Goal: Transaction & Acquisition: Purchase product/service

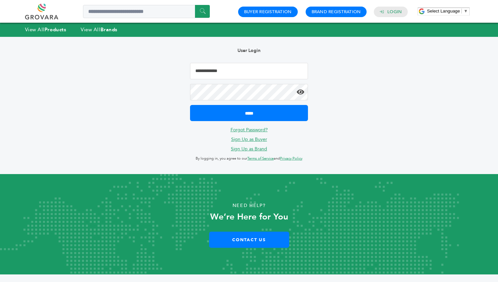
click at [245, 74] on input "Email Address" at bounding box center [249, 71] width 118 height 16
type input "**********"
click at [190, 105] on input "*****" at bounding box center [249, 113] width 118 height 16
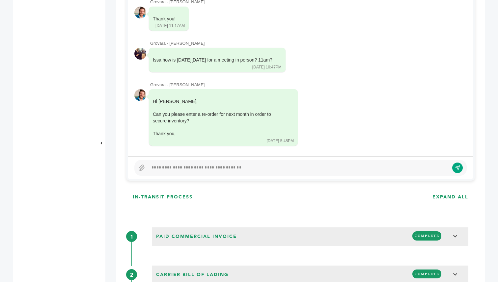
scroll to position [370, 0]
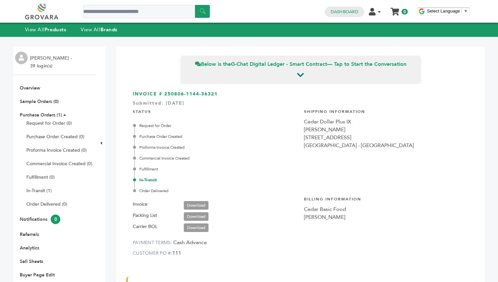
click at [44, 15] on link at bounding box center [49, 12] width 48 height 16
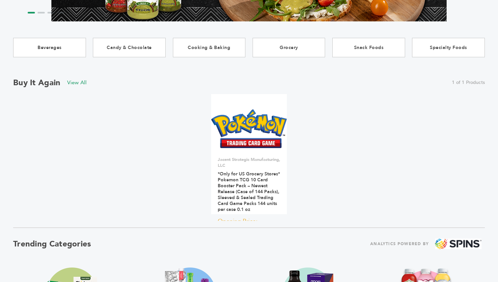
scroll to position [149, 0]
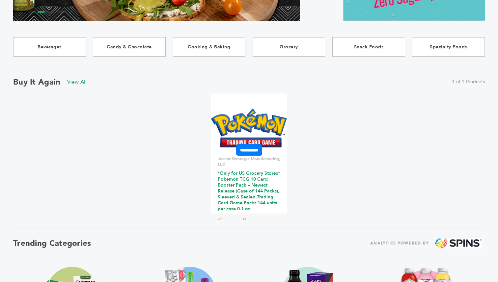
click at [261, 185] on link "*Only for US Grocery Stores* Pokemon TCG 10 Card Booster Pack – Newest Release …" at bounding box center [249, 191] width 62 height 42
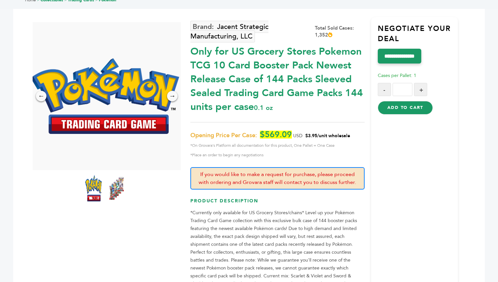
scroll to position [45, 0]
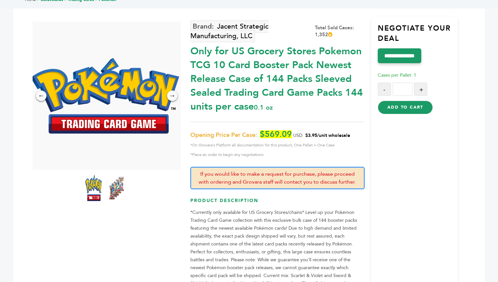
drag, startPoint x: 410, startPoint y: 91, endPoint x: 389, endPoint y: 90, distance: 20.7
click at [389, 90] on div "- * +" at bounding box center [418, 89] width 80 height 13
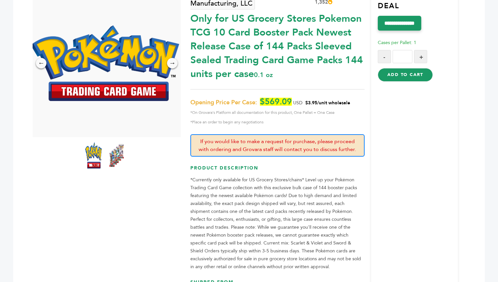
scroll to position [56, 0]
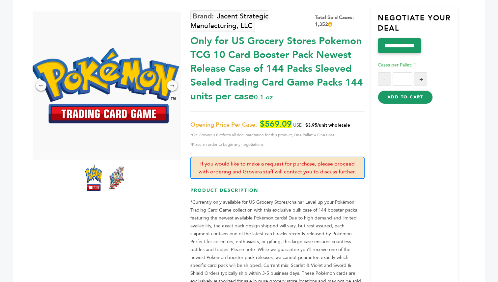
type input "***"
click at [410, 97] on button "Add to Cart" at bounding box center [405, 97] width 55 height 13
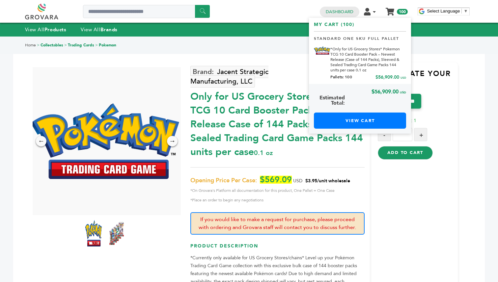
click at [402, 13] on span "100" at bounding box center [402, 12] width 11 height 6
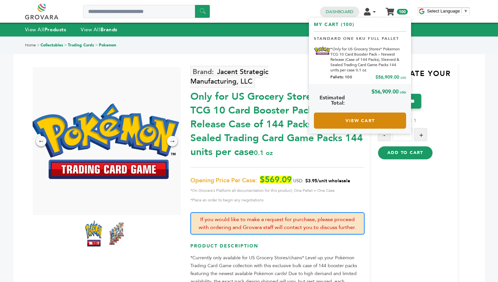
click at [369, 116] on link "View Cart" at bounding box center [360, 121] width 92 height 16
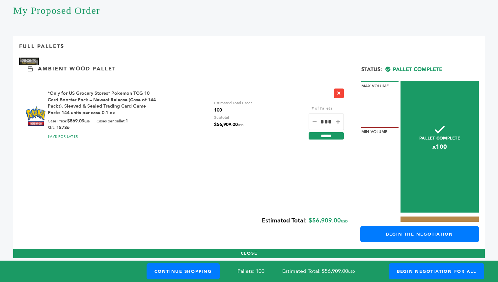
scroll to position [100, 0]
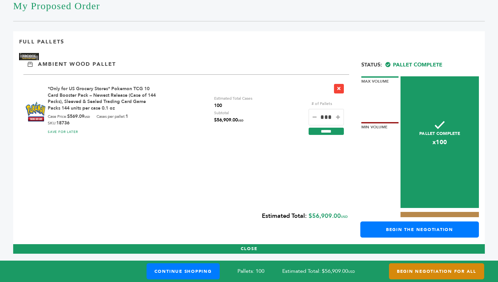
click at [438, 275] on link "Begin Negotiation For All" at bounding box center [436, 271] width 95 height 16
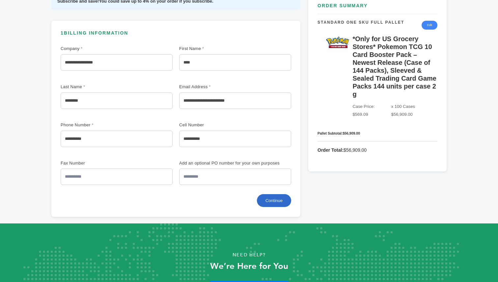
scroll to position [172, 0]
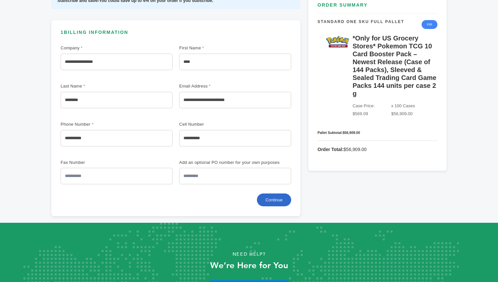
click at [285, 202] on button "Continue" at bounding box center [274, 200] width 34 height 13
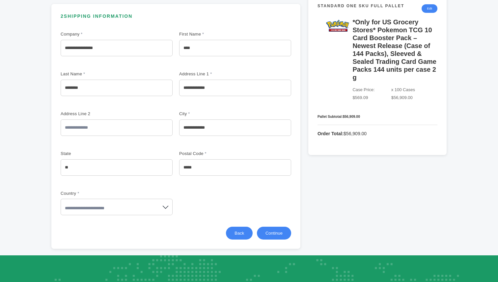
scroll to position [196, 0]
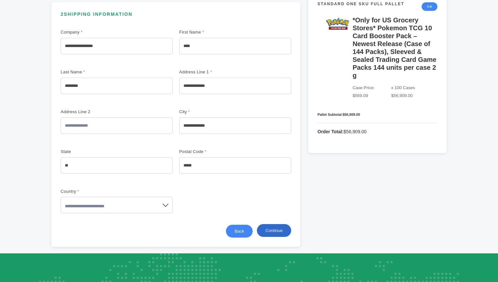
click at [268, 229] on button "Continue" at bounding box center [274, 230] width 34 height 13
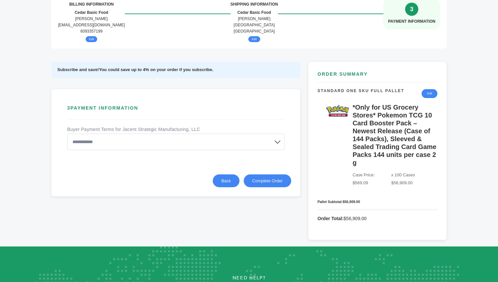
scroll to position [94, 0]
click at [214, 139] on select "**********" at bounding box center [175, 141] width 217 height 16
click at [230, 143] on select "**********" at bounding box center [175, 141] width 217 height 16
click at [280, 142] on select "**********" at bounding box center [175, 141] width 217 height 16
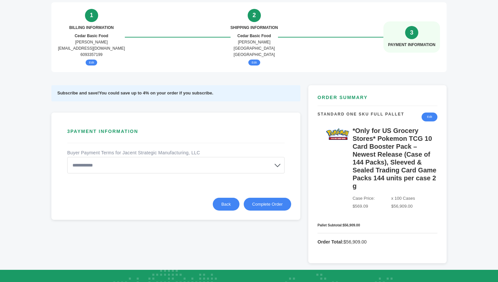
scroll to position [69, 0]
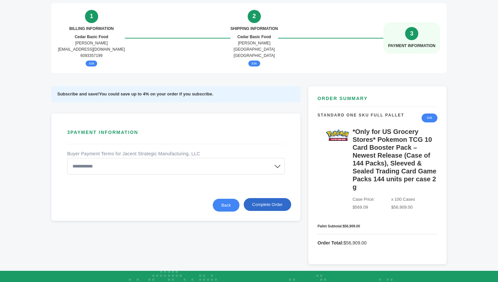
click at [279, 211] on button "Complete Order" at bounding box center [267, 204] width 47 height 13
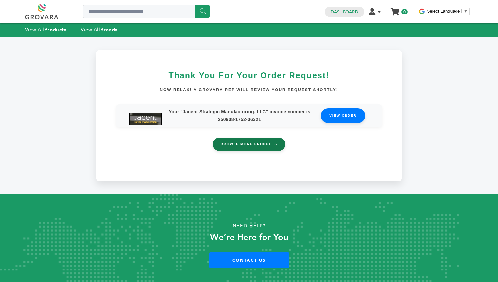
click at [260, 146] on link "Browse More Products" at bounding box center [249, 144] width 72 height 13
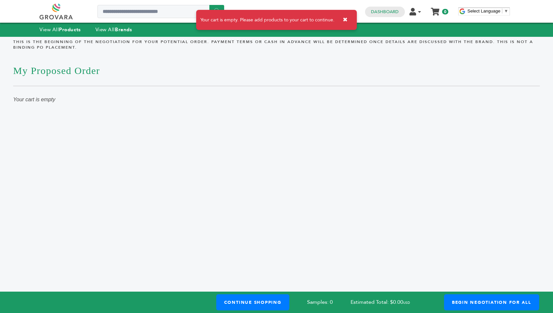
click at [48, 6] on link at bounding box center [64, 12] width 48 height 16
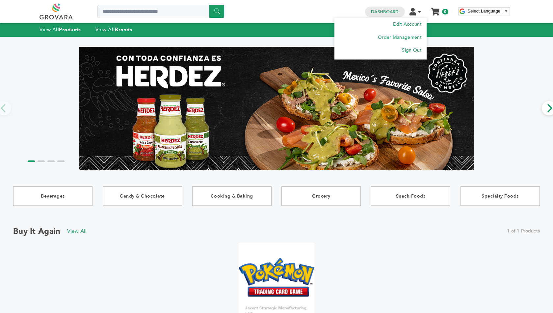
click at [420, 12] on icon at bounding box center [419, 12] width 3 height 5
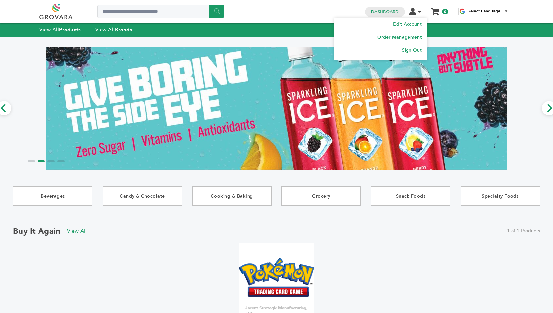
click at [408, 37] on link "Order Management" at bounding box center [399, 37] width 44 height 6
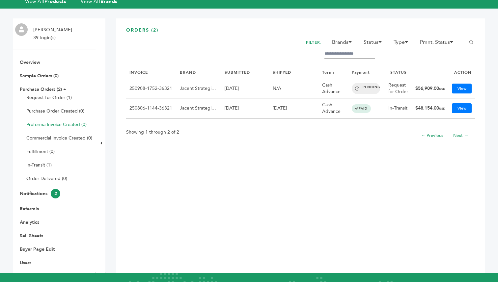
scroll to position [30, 0]
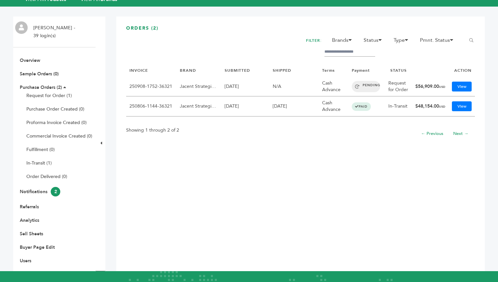
drag, startPoint x: 421, startPoint y: 103, endPoint x: 432, endPoint y: 105, distance: 11.0
click at [432, 105] on td "$48,154.00 USD" at bounding box center [430, 106] width 37 height 20
drag, startPoint x: 416, startPoint y: 77, endPoint x: 423, endPoint y: 90, distance: 14.0
click at [423, 90] on td "$56,909.00 USD" at bounding box center [430, 87] width 37 height 20
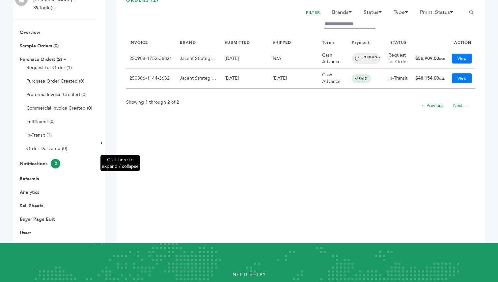
scroll to position [61, 0]
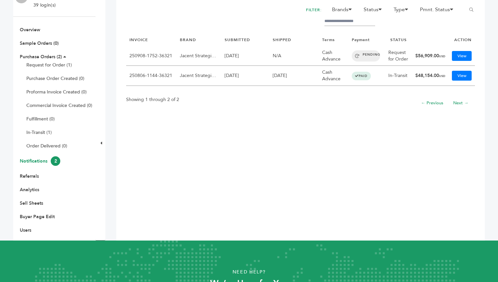
click at [41, 162] on link "Notifications 2" at bounding box center [40, 161] width 40 height 6
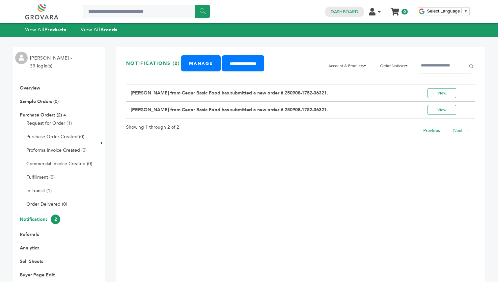
click at [64, 113] on icon at bounding box center [64, 115] width 3 height 5
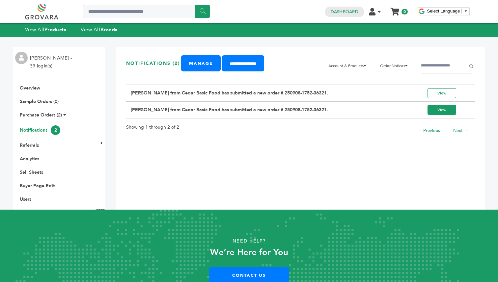
click at [446, 115] on link "View" at bounding box center [441, 110] width 29 height 10
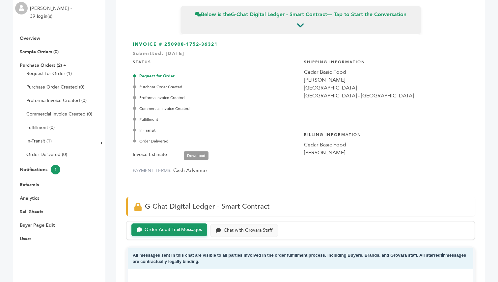
scroll to position [18, 0]
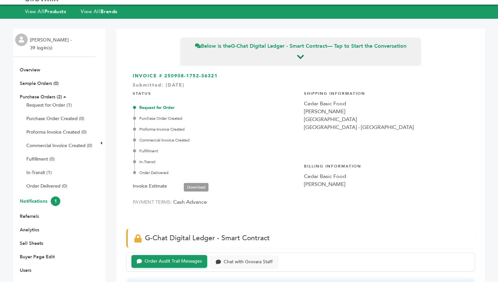
click at [35, 201] on link "Notifications 1" at bounding box center [40, 201] width 40 height 6
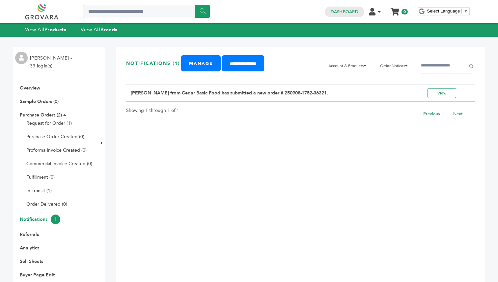
scroll to position [60, 0]
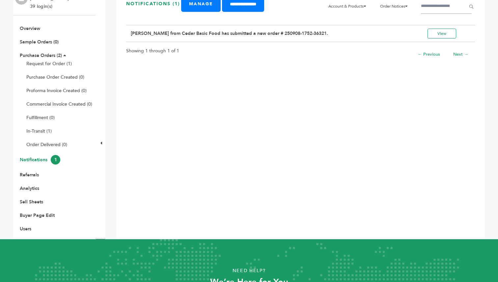
click at [446, 42] on td "View" at bounding box center [449, 33] width 52 height 17
click at [446, 39] on link "View" at bounding box center [441, 34] width 29 height 10
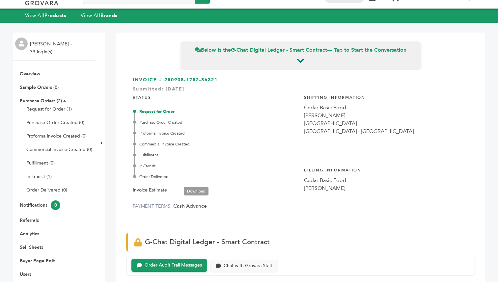
scroll to position [5, 0]
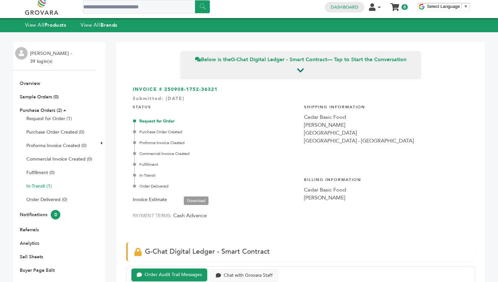
click at [47, 188] on link "In-Transit (1)" at bounding box center [38, 186] width 25 height 6
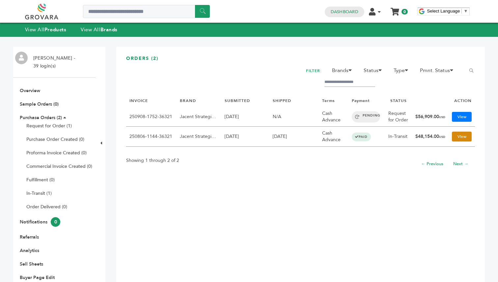
click at [460, 136] on link "View" at bounding box center [462, 137] width 20 height 10
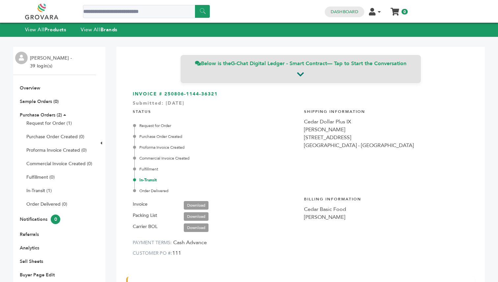
click at [303, 75] on icon at bounding box center [300, 74] width 7 height 8
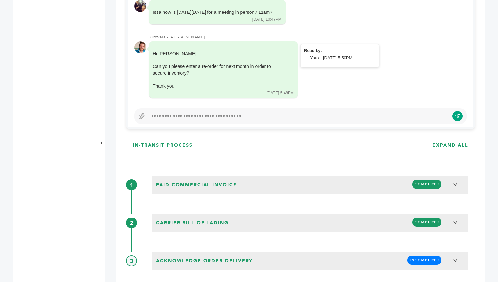
scroll to position [579, 0]
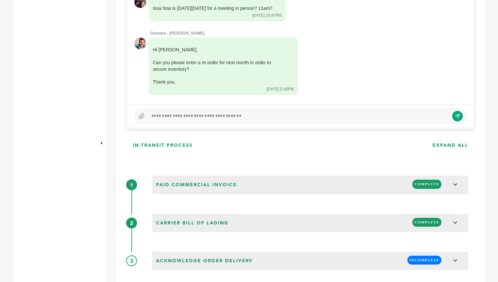
click at [192, 116] on div at bounding box center [298, 116] width 301 height 8
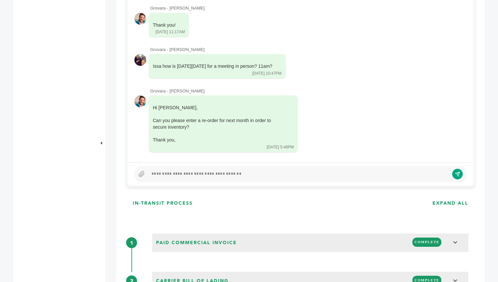
scroll to position [362, 0]
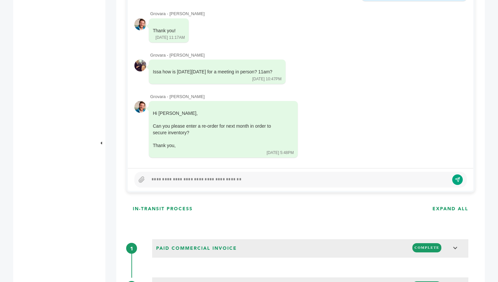
scroll to position [579, 0]
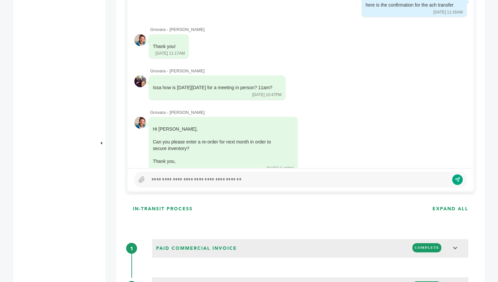
scroll to position [579, 0]
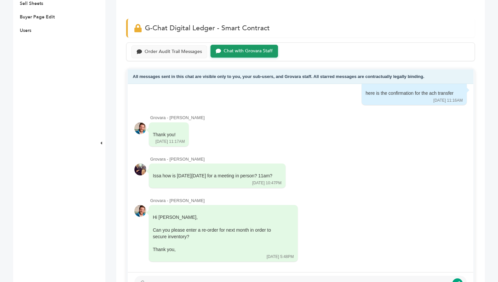
scroll to position [251, 0]
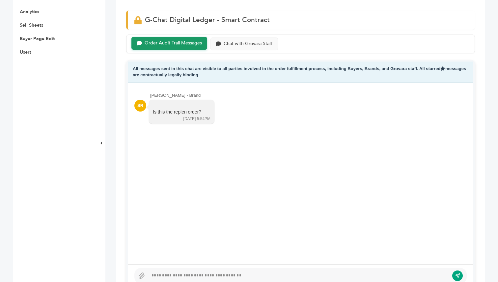
scroll to position [255, 0]
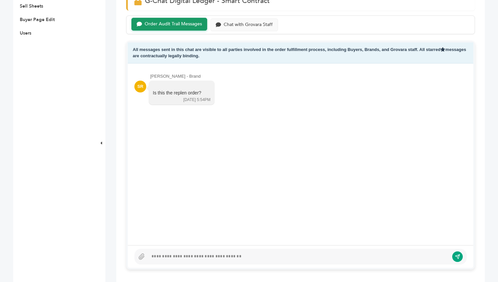
click at [210, 254] on div at bounding box center [298, 257] width 301 height 8
click at [460, 261] on button "submit" at bounding box center [457, 256] width 11 height 11
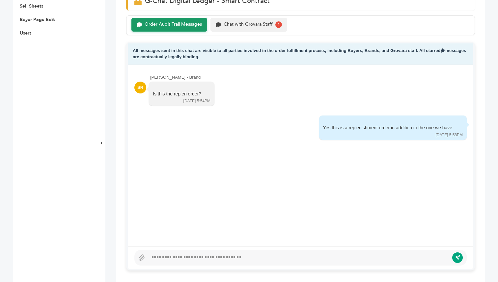
click at [237, 25] on div "Chat with Grovara Staff" at bounding box center [248, 25] width 49 height 6
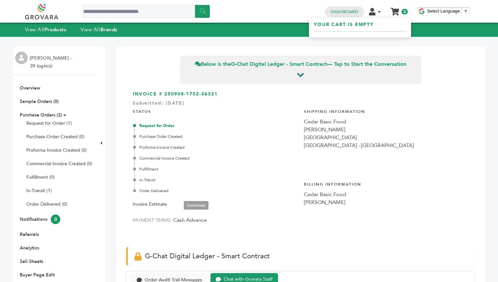
click at [398, 11] on icon at bounding box center [394, 12] width 9 height 8
click at [397, 13] on link "My Cart" at bounding box center [395, 9] width 8 height 7
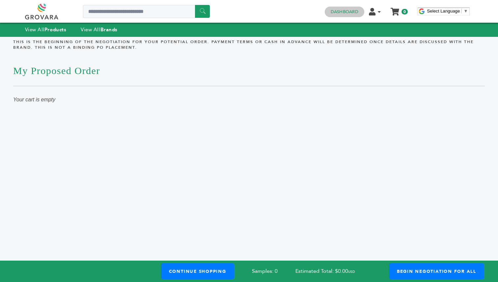
click at [348, 8] on h4 "Dashboard" at bounding box center [345, 12] width 40 height 11
click at [343, 12] on link "Dashboard" at bounding box center [345, 12] width 28 height 6
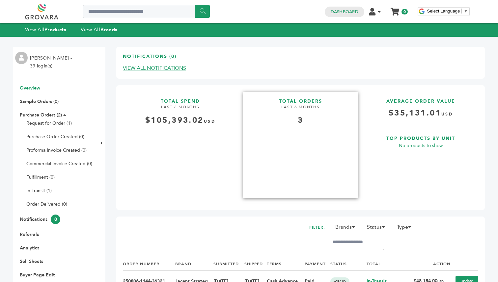
click at [308, 101] on h3 "TOTAL ORDERS" at bounding box center [300, 98] width 115 height 13
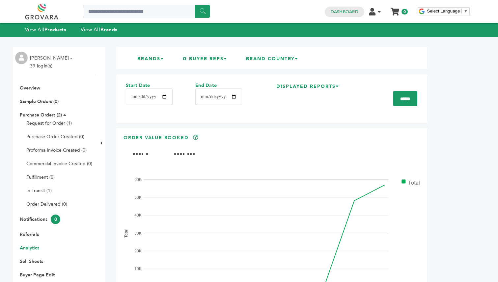
click at [106, 19] on div "******" at bounding box center [146, 12] width 127 height 14
click at [110, 14] on input "Search a product or brand..." at bounding box center [146, 11] width 127 height 13
type input "*******"
click at [206, 15] on input "******" at bounding box center [202, 11] width 15 height 13
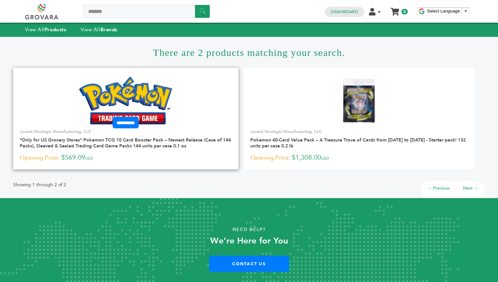
click at [197, 96] on link at bounding box center [125, 101] width 225 height 56
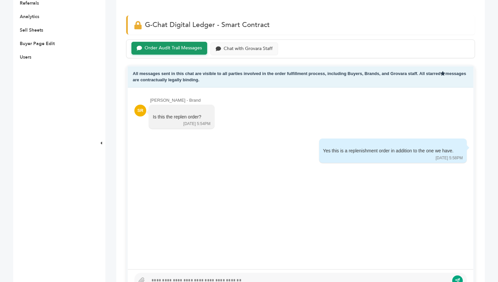
scroll to position [236, 0]
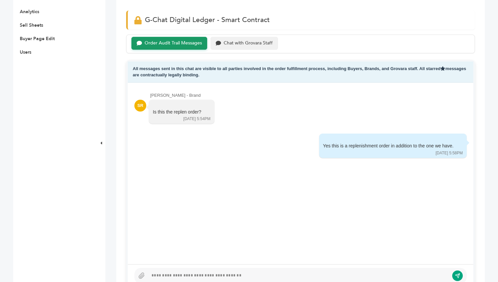
click at [261, 43] on div "Chat with Grovara Staff" at bounding box center [248, 43] width 49 height 6
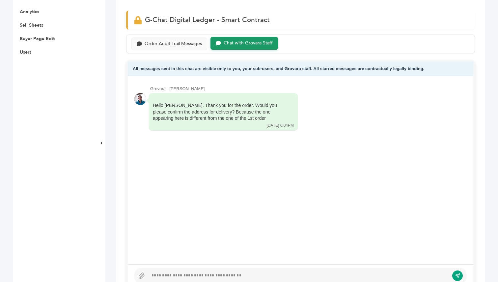
click at [242, 273] on div at bounding box center [298, 276] width 301 height 8
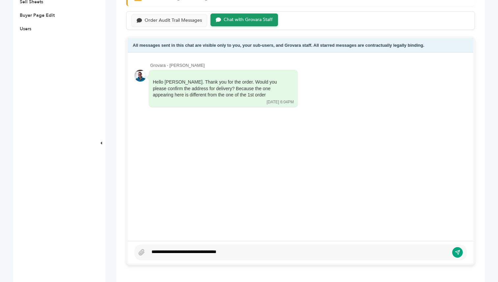
scroll to position [264, 0]
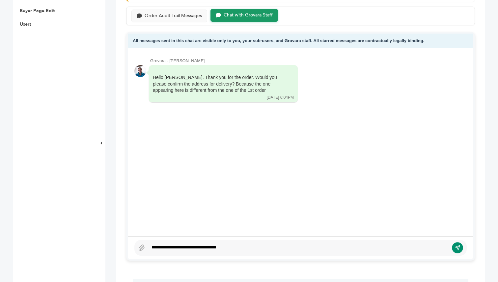
click at [458, 249] on icon "submit" at bounding box center [457, 248] width 5 height 5
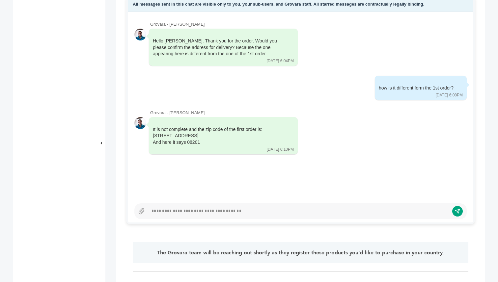
scroll to position [303, 0]
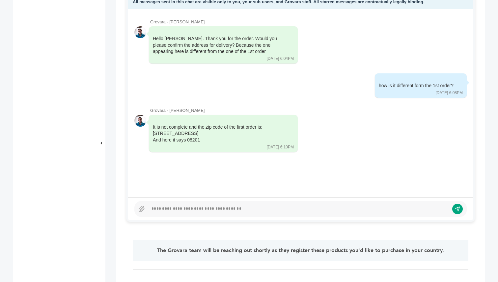
click at [227, 213] on div at bounding box center [300, 209] width 332 height 16
click at [227, 210] on div at bounding box center [298, 209] width 301 height 8
click at [216, 206] on div "**********" at bounding box center [298, 209] width 301 height 8
click at [459, 210] on icon "submit" at bounding box center [457, 209] width 5 height 5
click at [291, 209] on div at bounding box center [298, 209] width 301 height 8
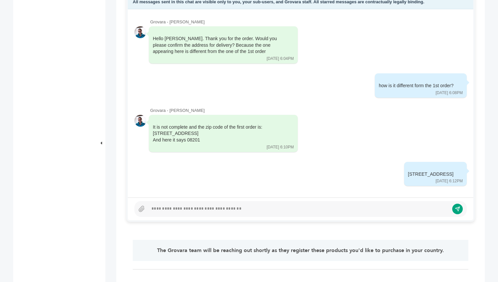
click at [291, 212] on div at bounding box center [298, 209] width 301 height 8
click at [455, 209] on icon "submit" at bounding box center [458, 209] width 6 height 6
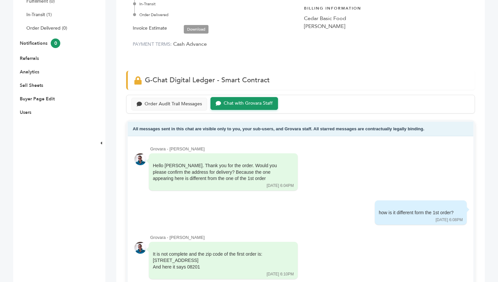
scroll to position [76, 0]
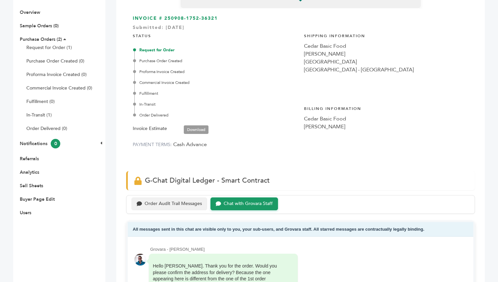
click at [184, 206] on div "Order Audit Trail Messages" at bounding box center [173, 204] width 57 height 6
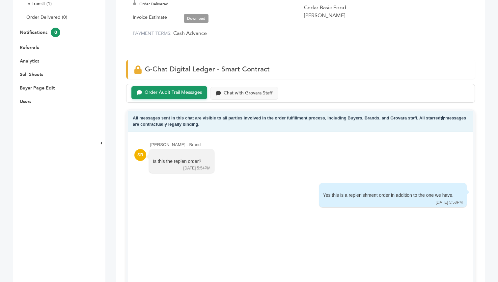
scroll to position [186, 0]
click at [227, 91] on div "Chat with Grovara Staff" at bounding box center [248, 94] width 49 height 6
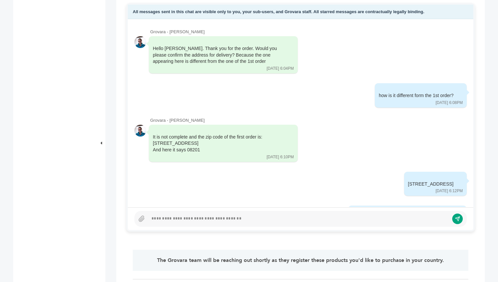
scroll to position [1, 0]
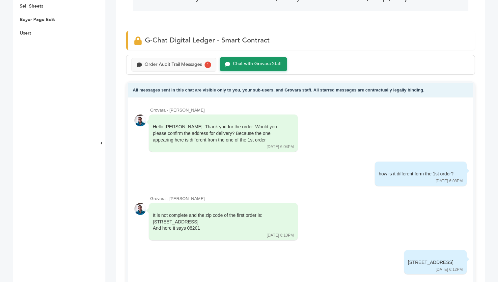
scroll to position [225, 0]
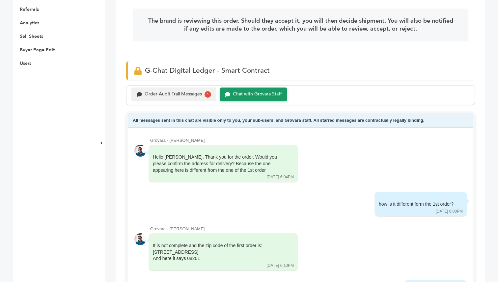
click at [182, 92] on div "Order Audit Trail Messages" at bounding box center [173, 95] width 57 height 6
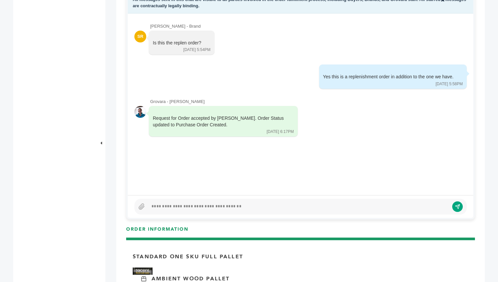
scroll to position [349, 0]
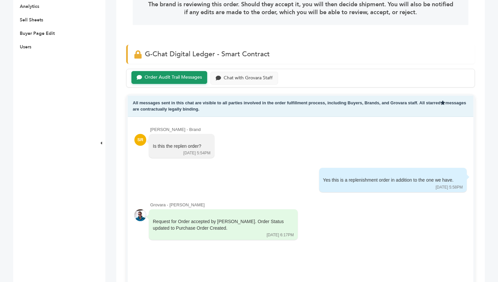
scroll to position [26, 0]
